Goal: Check status: Check status

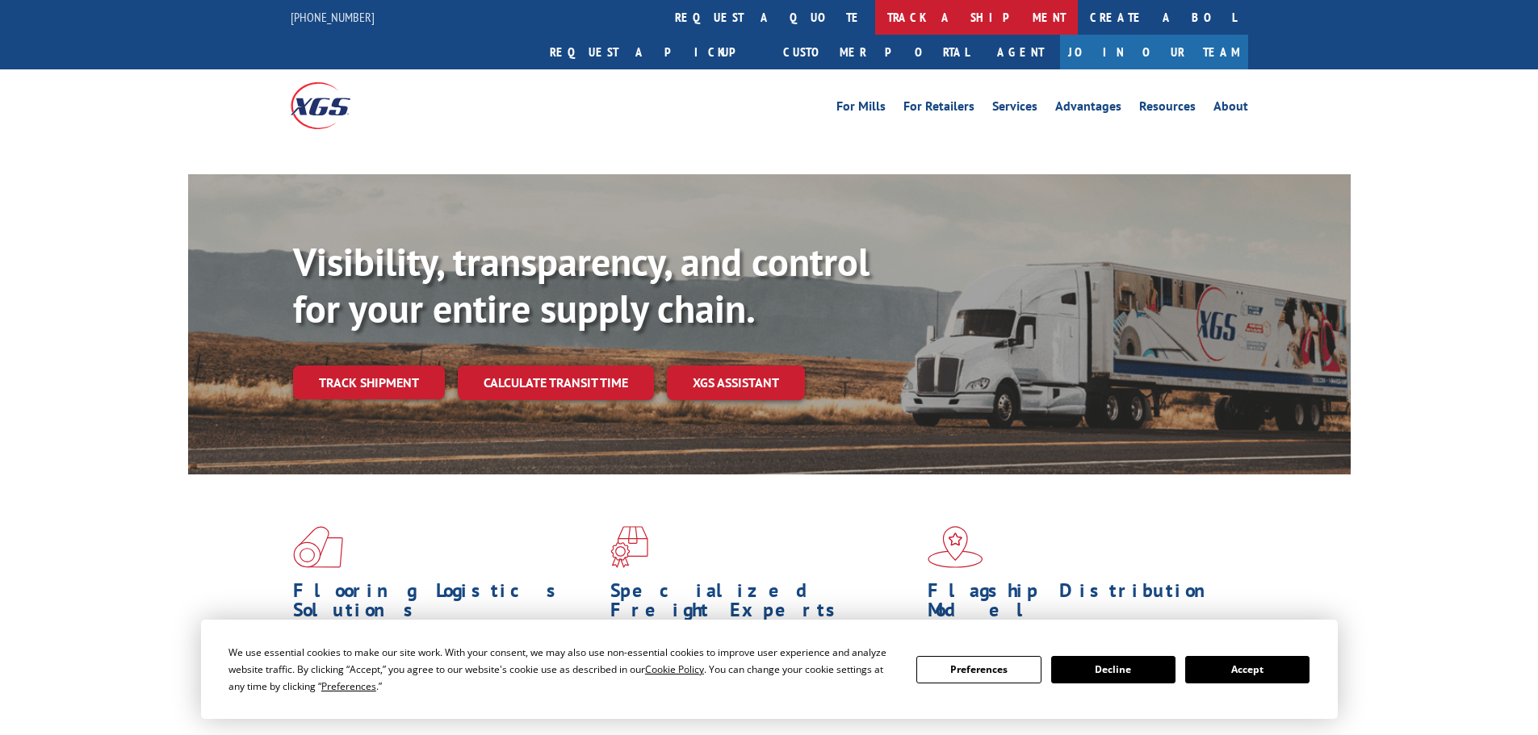
click at [875, 13] on link "track a shipment" at bounding box center [976, 17] width 203 height 35
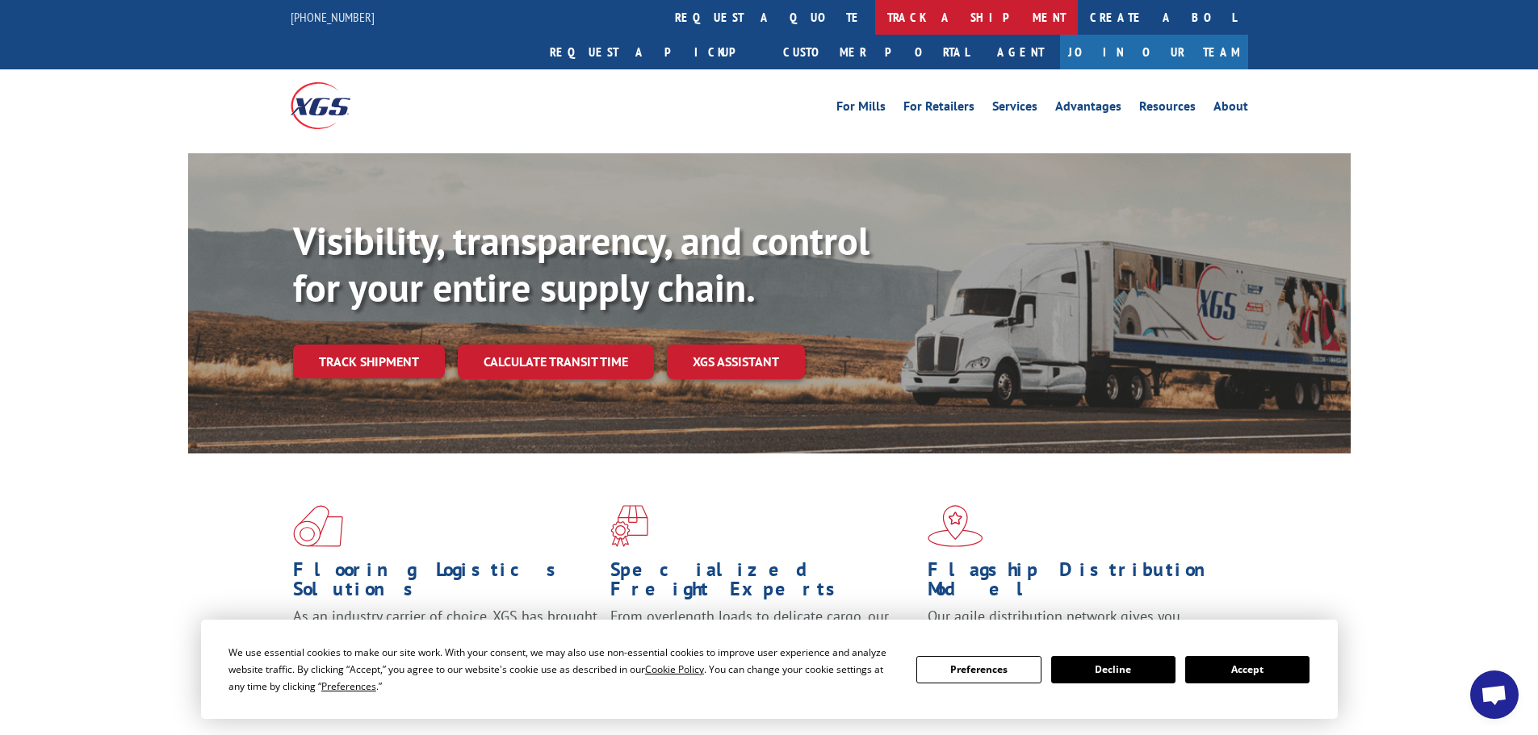
click at [875, 16] on link "track a shipment" at bounding box center [976, 17] width 203 height 35
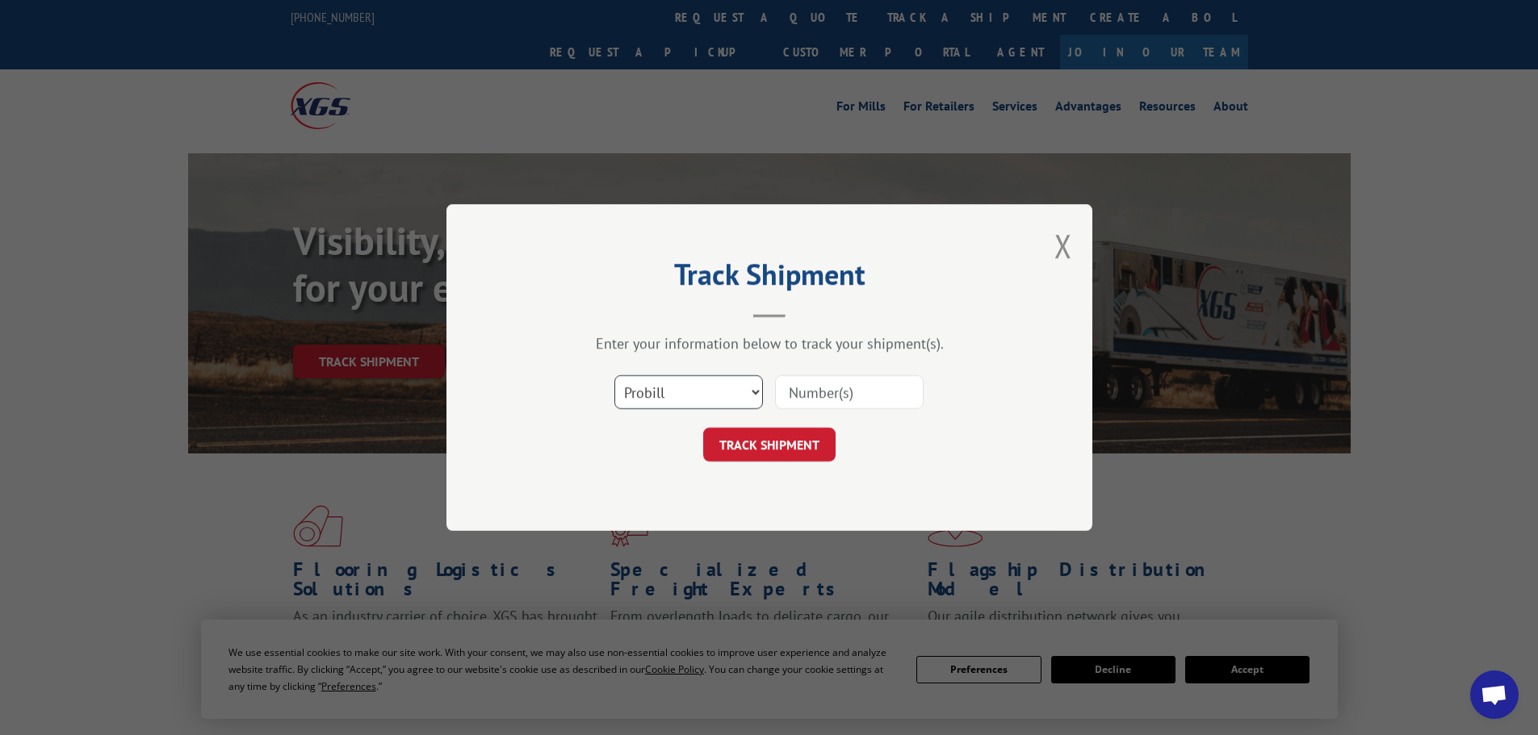
click at [663, 398] on select "Select category... Probill BOL PO" at bounding box center [688, 392] width 149 height 34
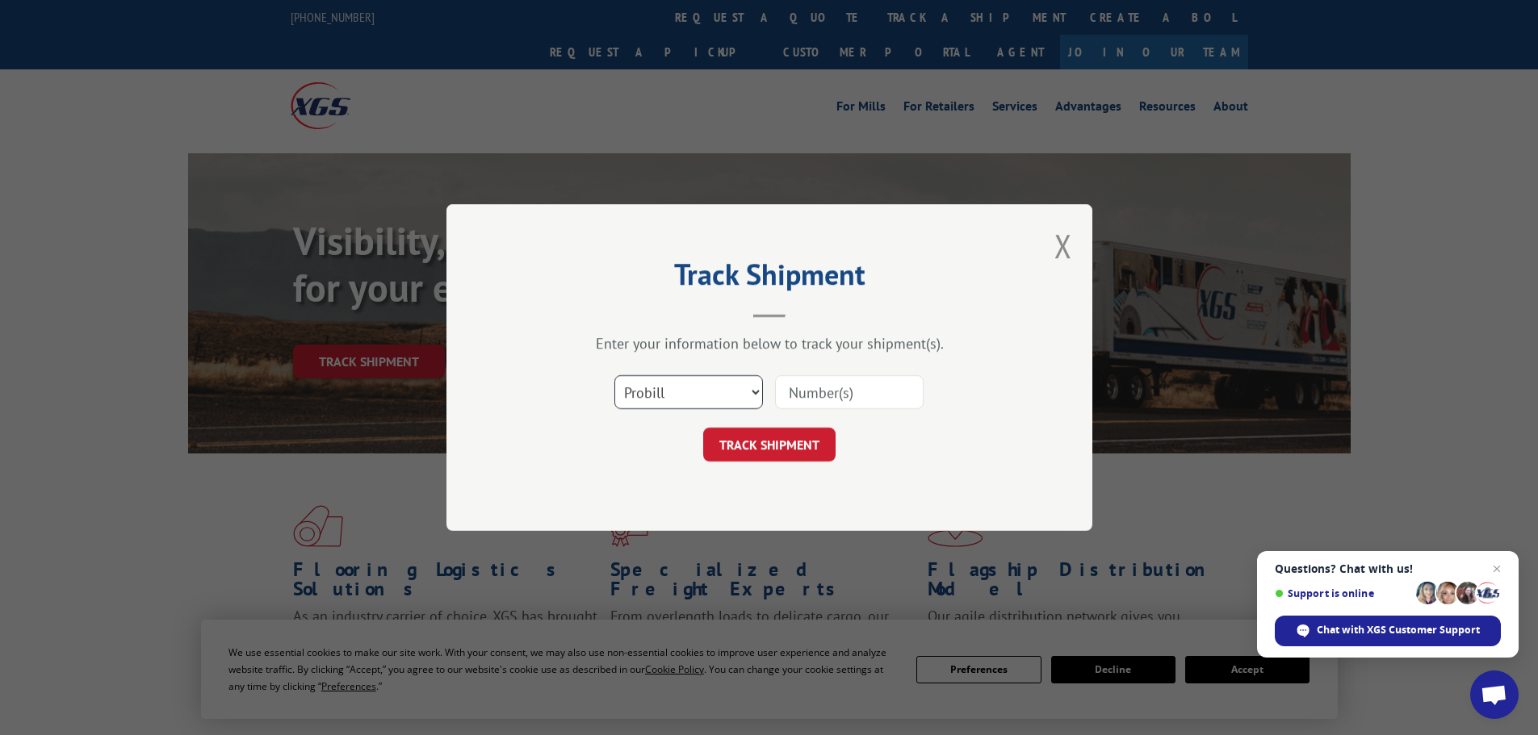
select select "bol"
click at [614, 375] on select "Select category... Probill BOL PO" at bounding box center [688, 392] width 149 height 34
click at [841, 391] on input at bounding box center [849, 392] width 149 height 34
paste input "7072921"
type input "7072921"
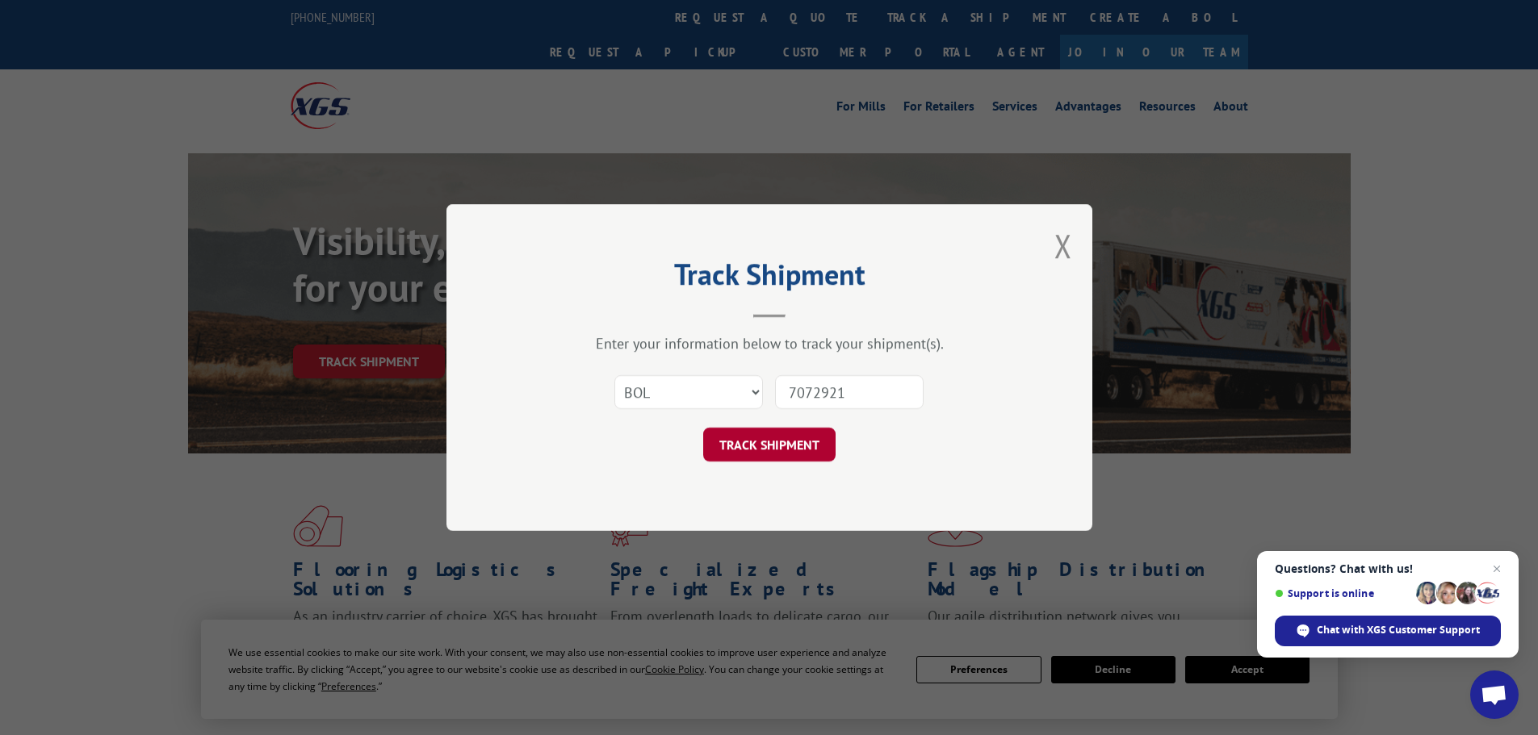
click at [739, 453] on button "TRACK SHIPMENT" at bounding box center [769, 445] width 132 height 34
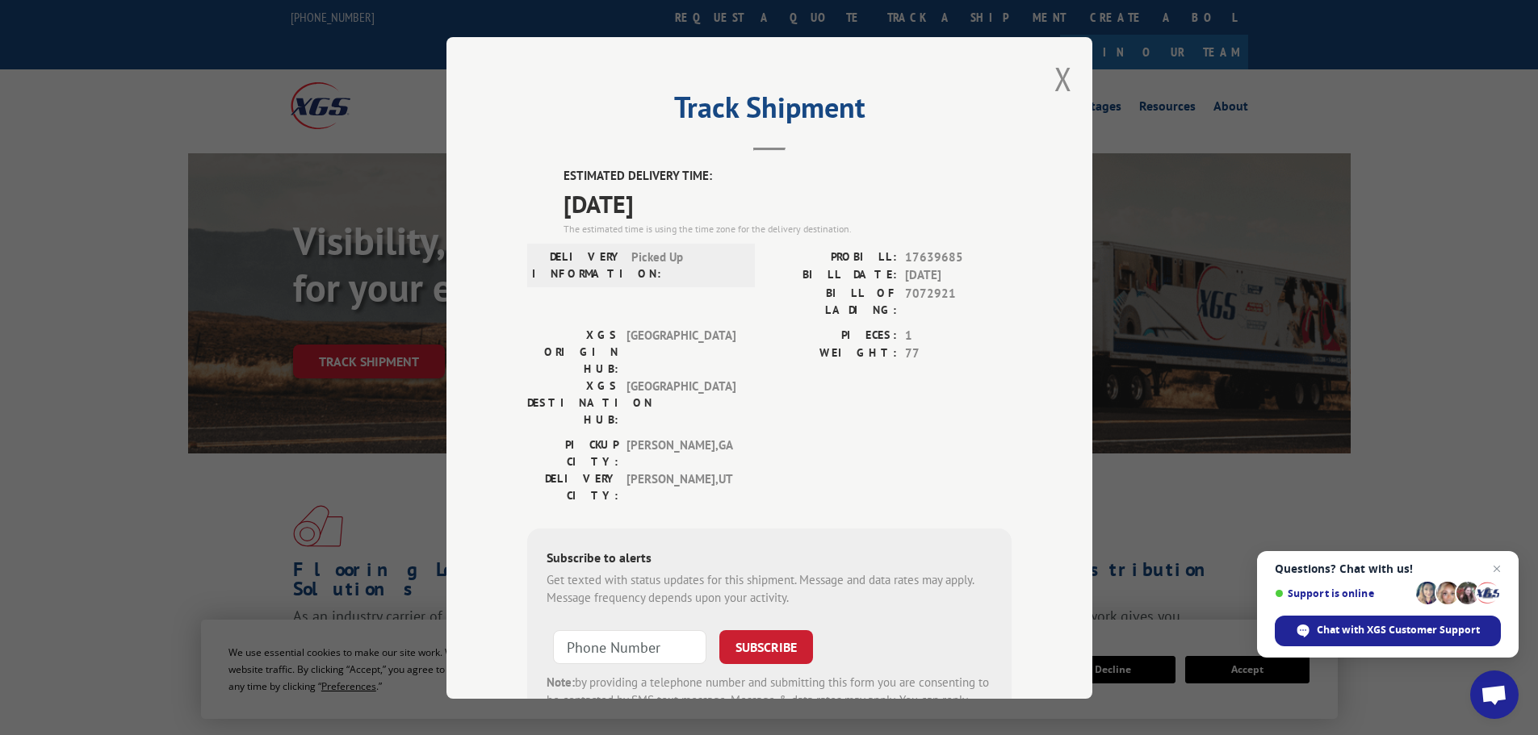
click at [1040, 81] on div "Track Shipment ESTIMATED DELIVERY TIME: [DATE] The estimated time is using the …" at bounding box center [769, 368] width 646 height 662
click at [1057, 90] on button "Close modal" at bounding box center [1063, 78] width 18 height 43
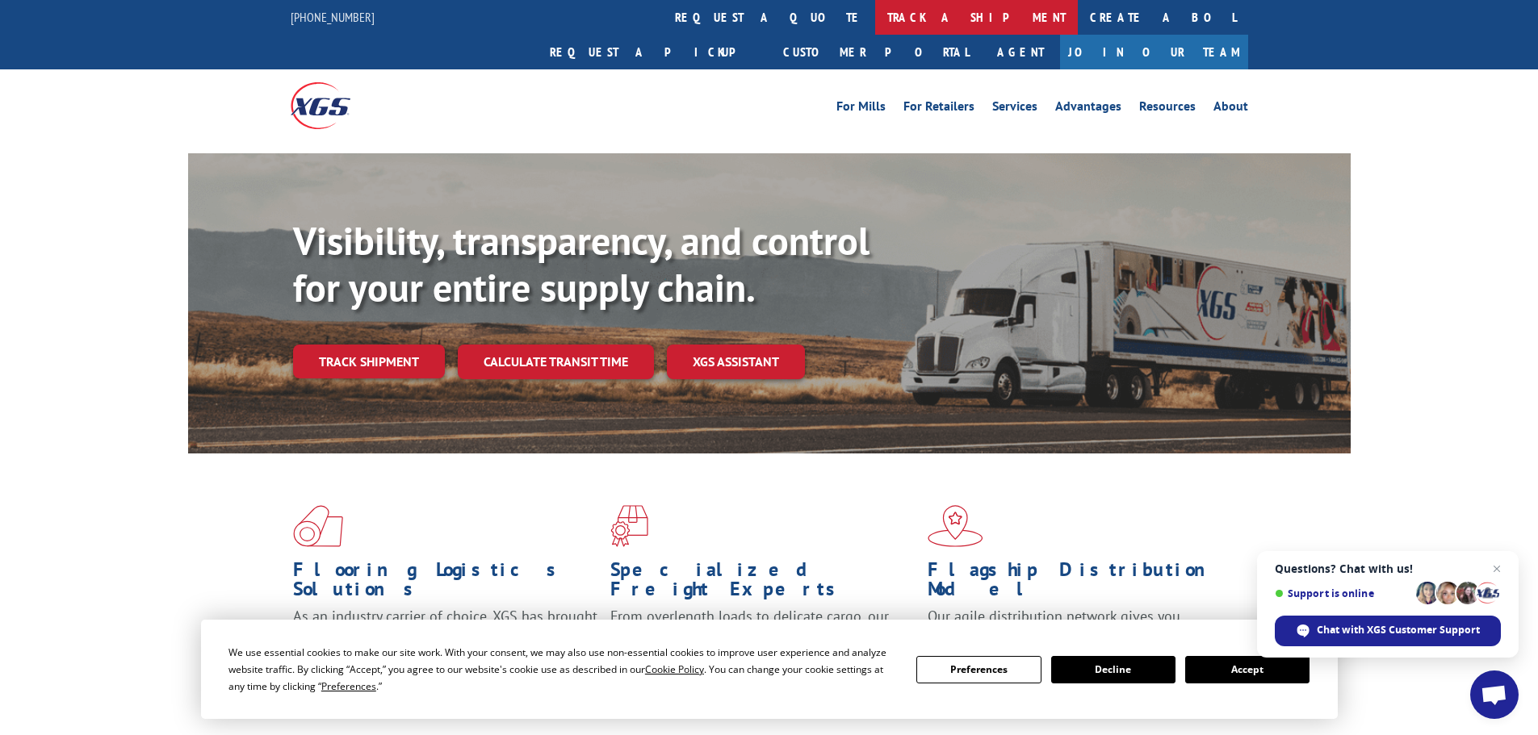
click at [875, 21] on link "track a shipment" at bounding box center [976, 17] width 203 height 35
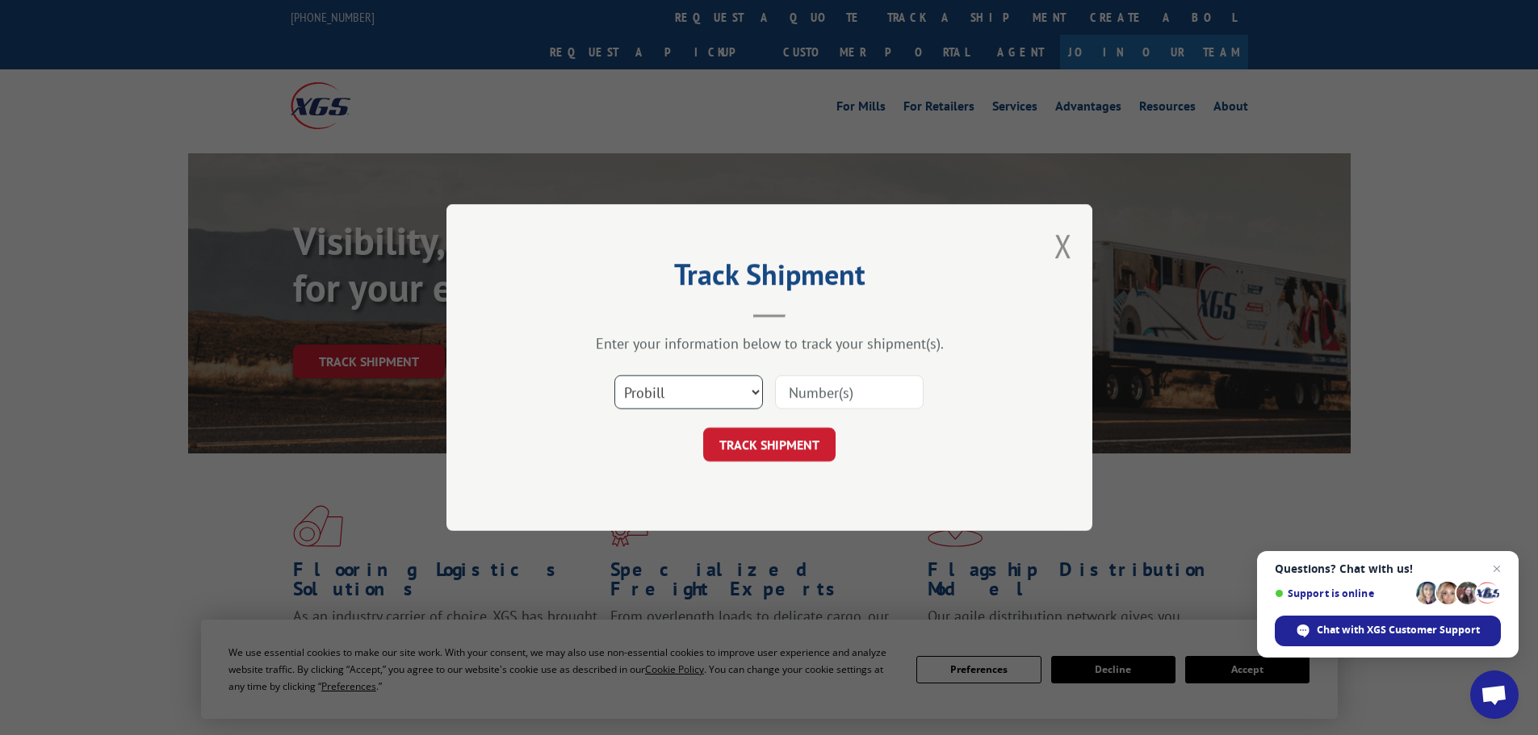
click at [683, 404] on select "Select category... Probill BOL PO" at bounding box center [688, 392] width 149 height 34
select select "bol"
click at [614, 375] on select "Select category... Probill BOL PO" at bounding box center [688, 392] width 149 height 34
click at [821, 387] on input at bounding box center [849, 392] width 149 height 34
paste input "5530752"
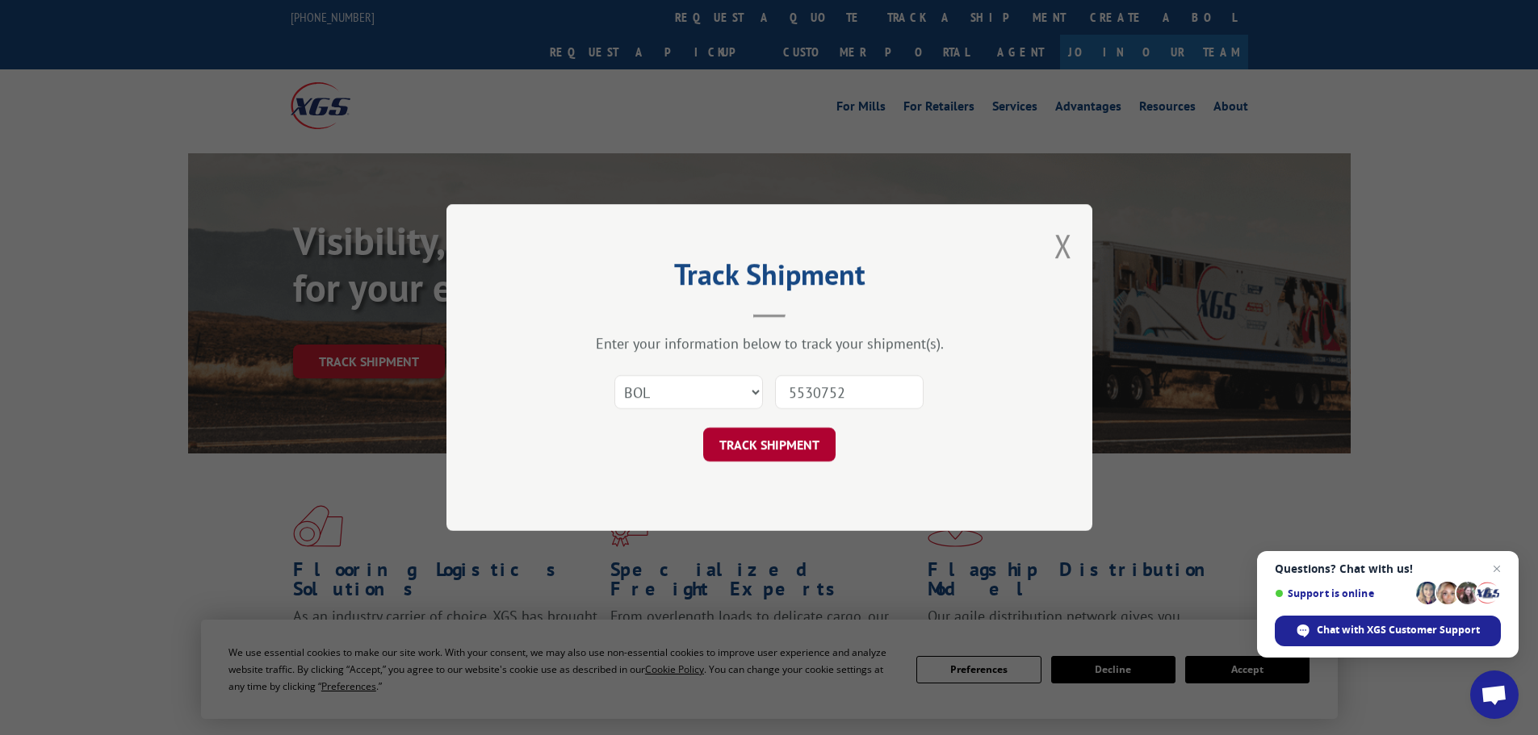
type input "5530752"
click at [792, 446] on button "TRACK SHIPMENT" at bounding box center [769, 445] width 132 height 34
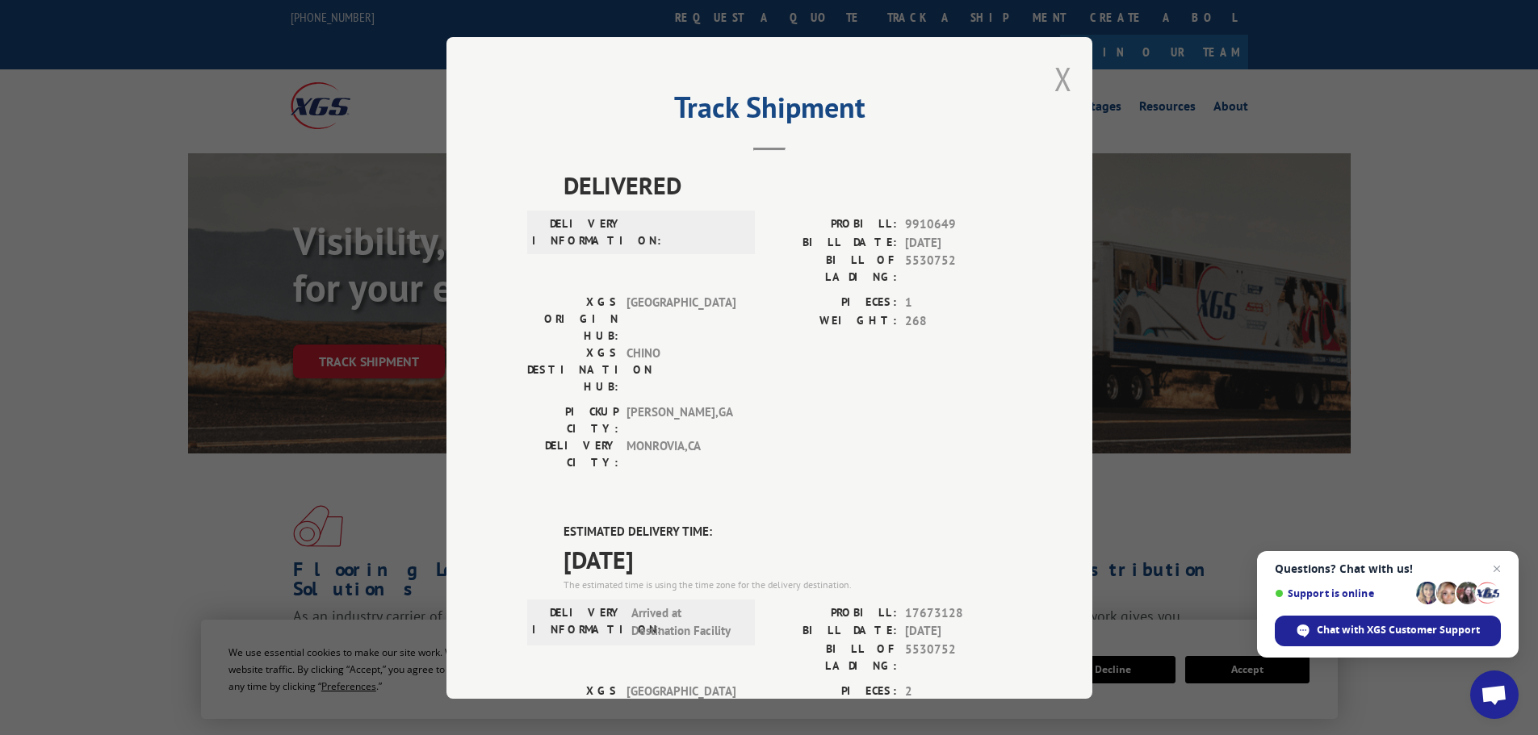
click at [1054, 79] on button "Close modal" at bounding box center [1063, 78] width 18 height 43
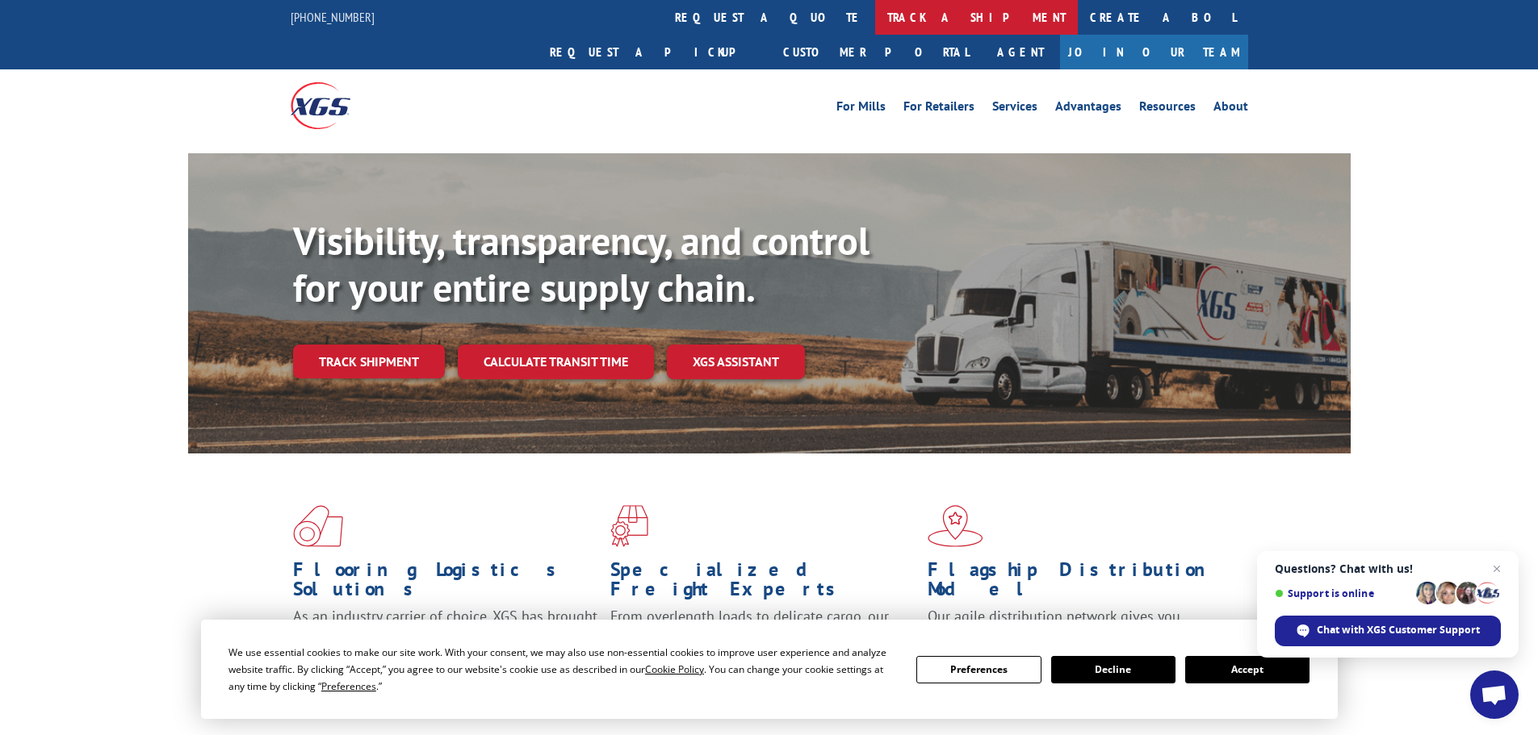
click at [875, 23] on link "track a shipment" at bounding box center [976, 17] width 203 height 35
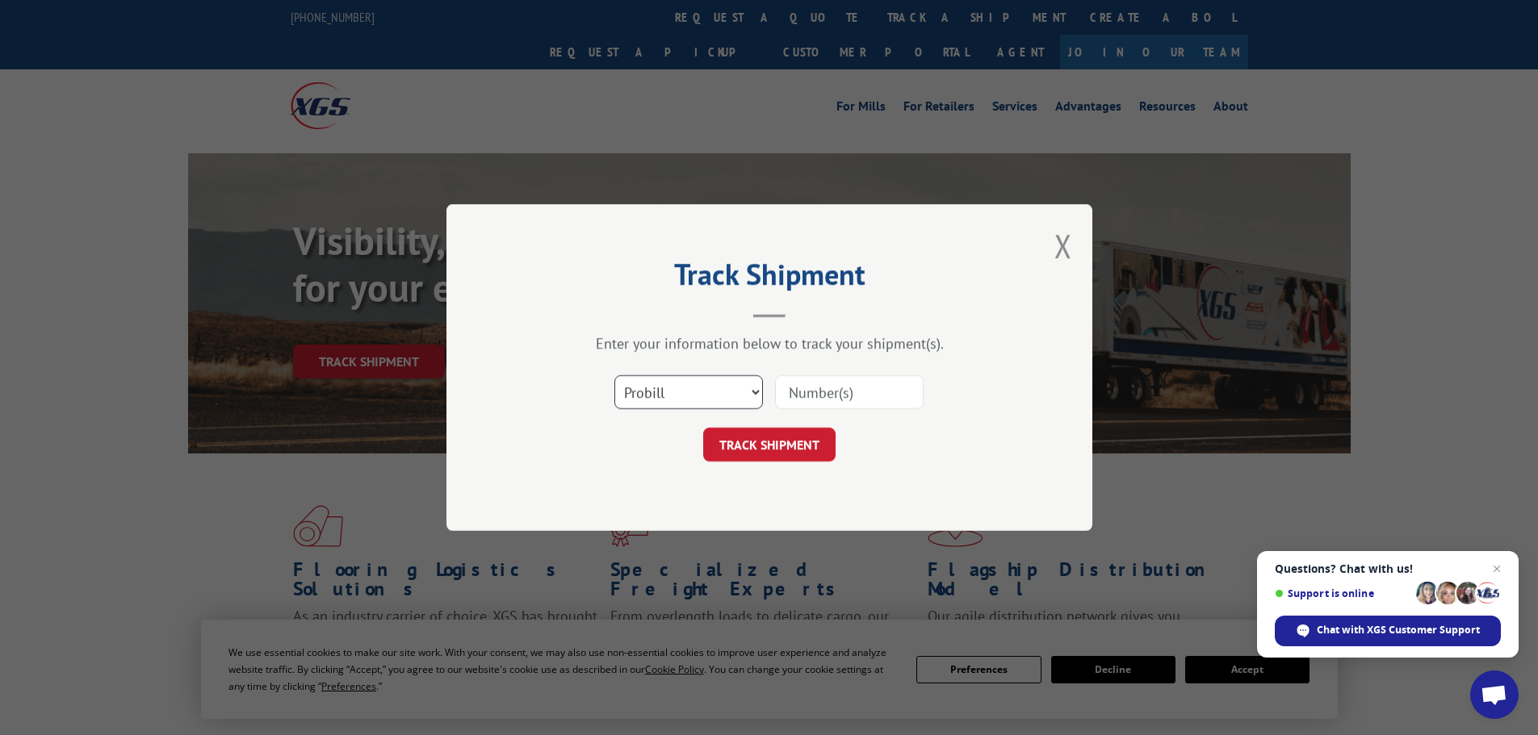
click at [639, 391] on select "Select category... Probill BOL PO" at bounding box center [688, 392] width 149 height 34
select select "bol"
click at [614, 375] on select "Select category... Probill BOL PO" at bounding box center [688, 392] width 149 height 34
click at [789, 397] on input at bounding box center [849, 392] width 149 height 34
paste input "5562621"
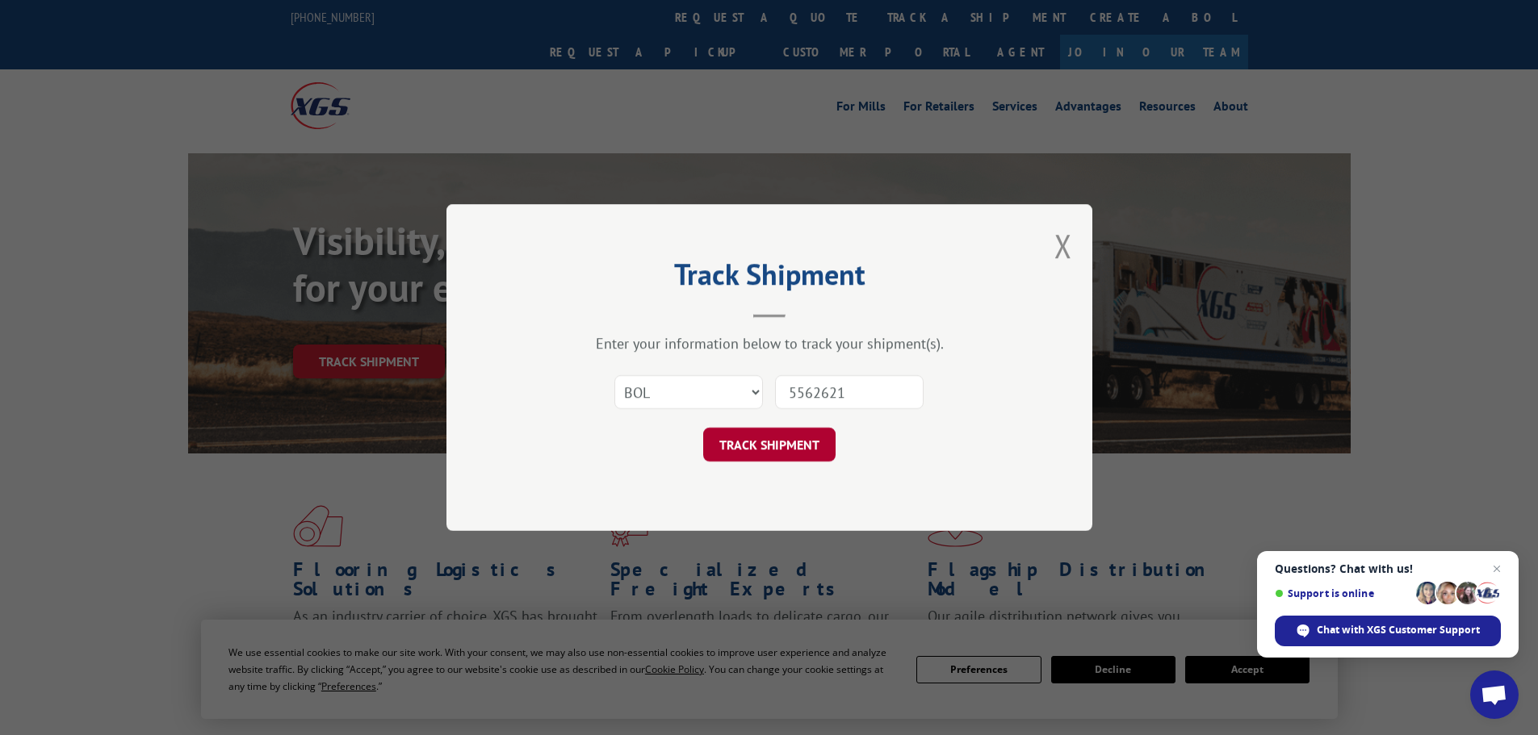
type input "5562621"
click at [780, 432] on button "TRACK SHIPMENT" at bounding box center [769, 445] width 132 height 34
